Goal: Transaction & Acquisition: Purchase product/service

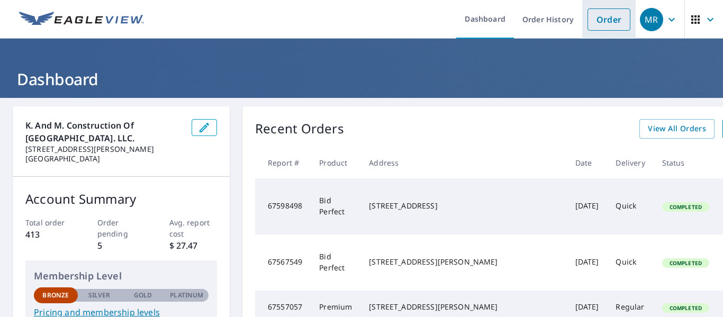
click at [596, 22] on link "Order" at bounding box center [608, 19] width 43 height 22
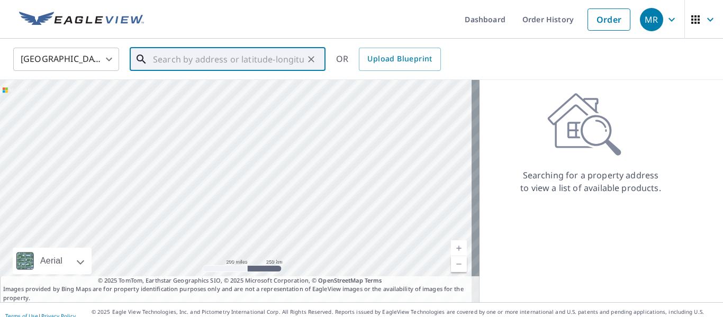
click at [232, 58] on input "text" at bounding box center [228, 59] width 151 height 30
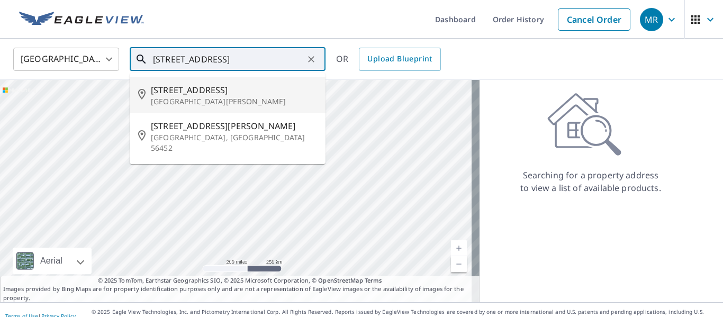
click at [215, 90] on span "[STREET_ADDRESS]" at bounding box center [234, 90] width 166 height 13
type input "[STREET_ADDRESS][PERSON_NAME]"
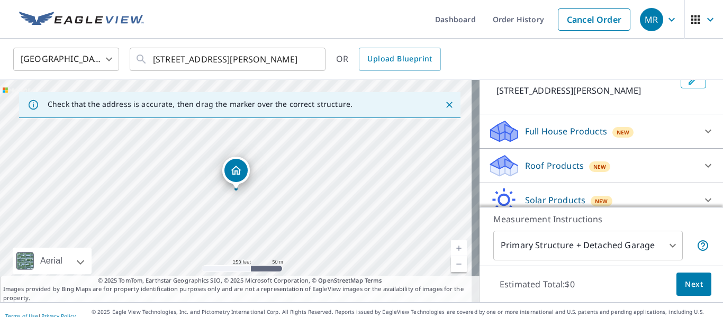
scroll to position [80, 0]
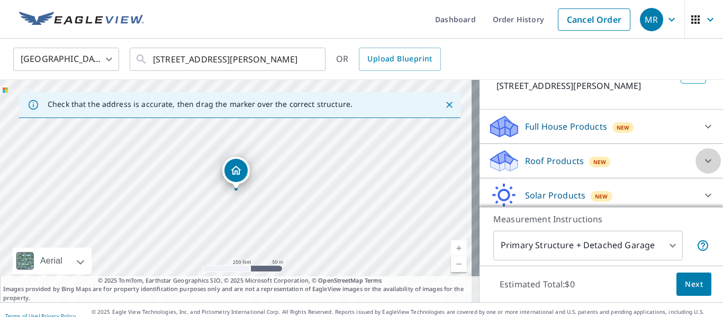
click at [701, 159] on icon at bounding box center [707, 160] width 13 height 13
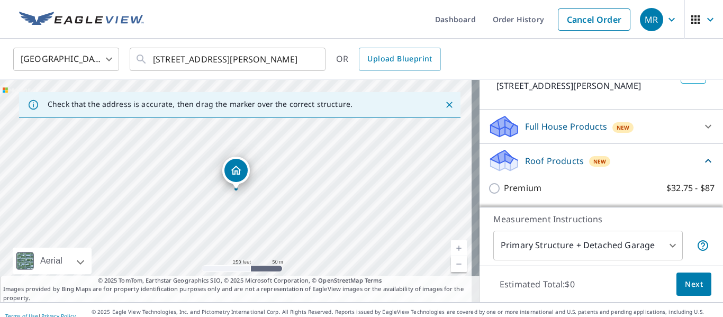
scroll to position [118, 0]
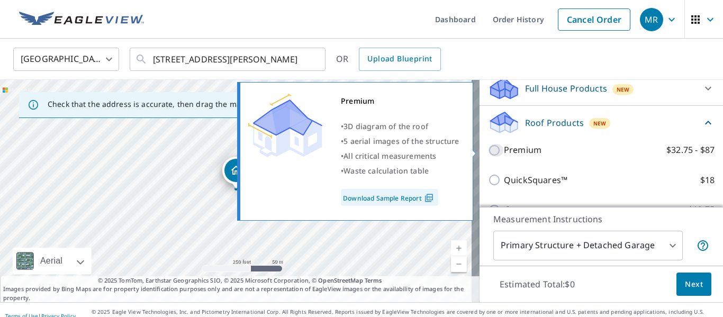
click at [488, 150] on input "Premium $32.75 - $87" at bounding box center [496, 150] width 16 height 13
checkbox input "true"
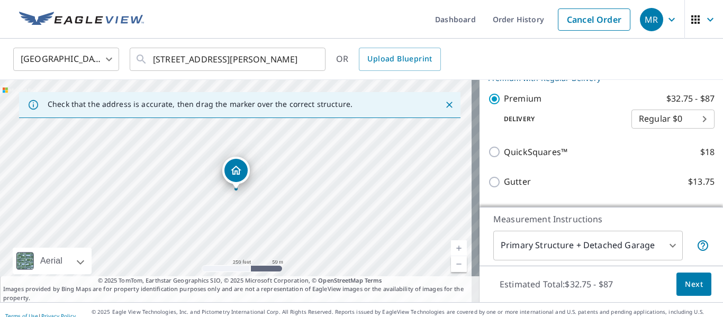
scroll to position [190, 0]
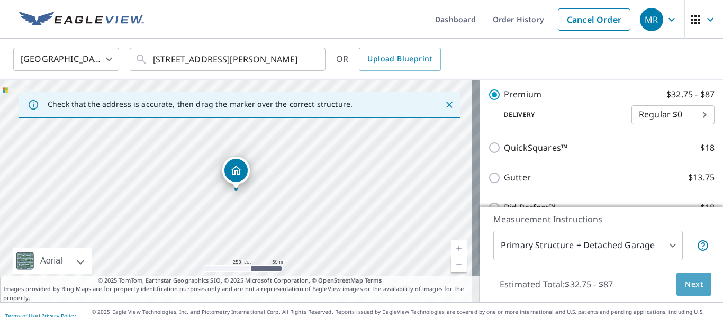
click at [688, 282] on span "Next" at bounding box center [693, 284] width 18 height 13
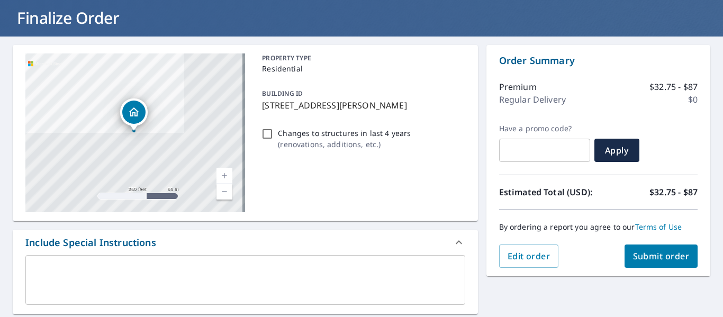
scroll to position [62, 0]
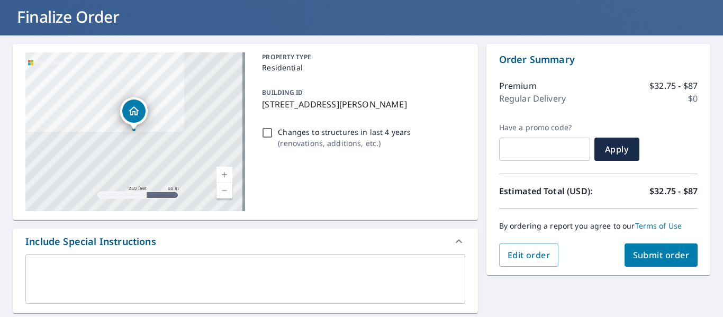
click at [662, 249] on span "Submit order" at bounding box center [661, 255] width 57 height 12
